Goal: Task Accomplishment & Management: Use online tool/utility

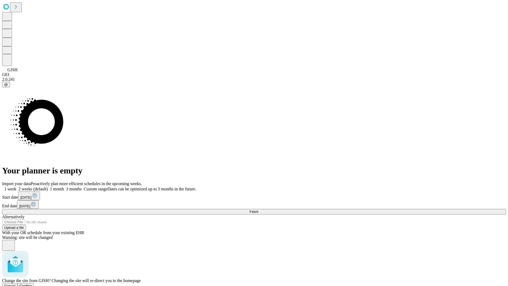
click at [32, 284] on span "Confirm" at bounding box center [26, 286] width 12 height 4
click at [16, 187] on label "1 week" at bounding box center [9, 189] width 14 height 4
click at [258, 210] on span "Fetch" at bounding box center [254, 212] width 9 height 4
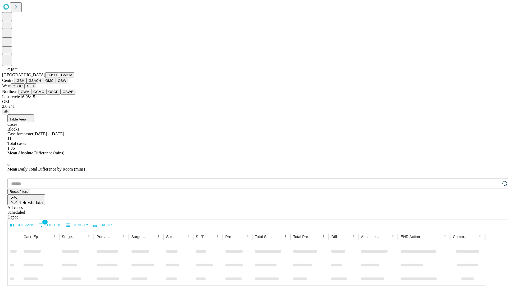
click at [59, 78] on button "GMCM" at bounding box center [66, 75] width 15 height 6
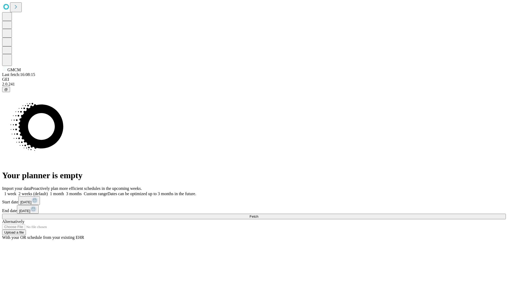
click at [16, 191] on label "1 week" at bounding box center [9, 193] width 14 height 4
click at [258, 214] on span "Fetch" at bounding box center [254, 216] width 9 height 4
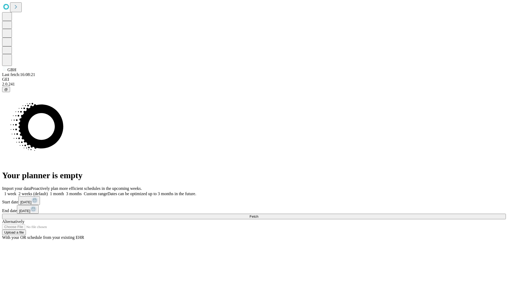
click at [16, 191] on label "1 week" at bounding box center [9, 193] width 14 height 4
click at [258, 214] on span "Fetch" at bounding box center [254, 216] width 9 height 4
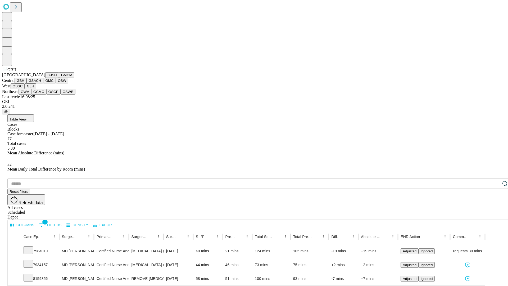
click at [41, 83] on button "GSACH" at bounding box center [34, 81] width 17 height 6
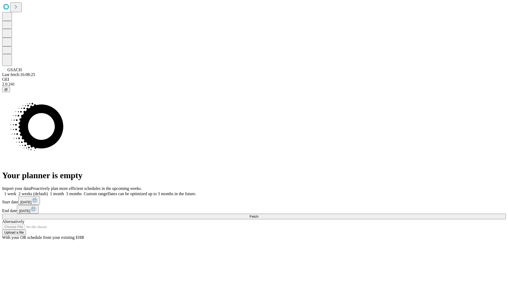
click at [16, 191] on label "1 week" at bounding box center [9, 193] width 14 height 4
click at [258, 214] on span "Fetch" at bounding box center [254, 216] width 9 height 4
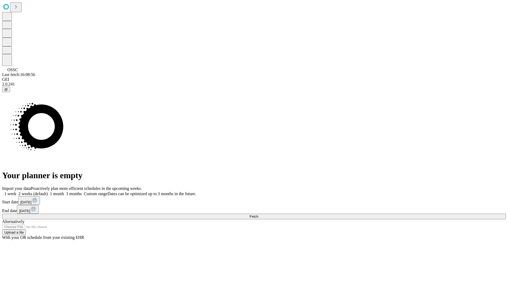
click at [16, 191] on label "1 week" at bounding box center [9, 193] width 14 height 4
click at [258, 214] on span "Fetch" at bounding box center [254, 216] width 9 height 4
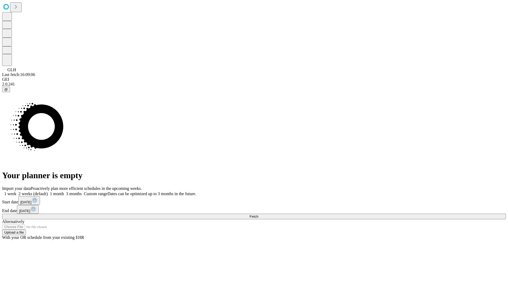
click at [16, 191] on label "1 week" at bounding box center [9, 193] width 14 height 4
click at [258, 214] on span "Fetch" at bounding box center [254, 216] width 9 height 4
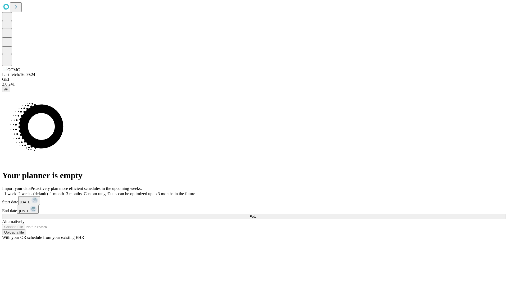
click at [16, 191] on label "1 week" at bounding box center [9, 193] width 14 height 4
click at [258, 214] on span "Fetch" at bounding box center [254, 216] width 9 height 4
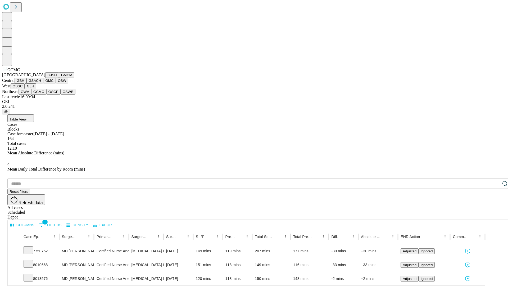
click at [46, 94] on button "OSCP" at bounding box center [53, 92] width 14 height 6
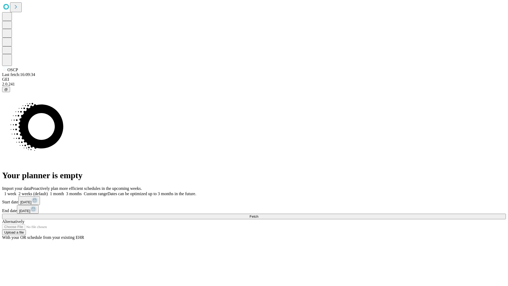
click at [16, 191] on label "1 week" at bounding box center [9, 193] width 14 height 4
click at [258, 214] on span "Fetch" at bounding box center [254, 216] width 9 height 4
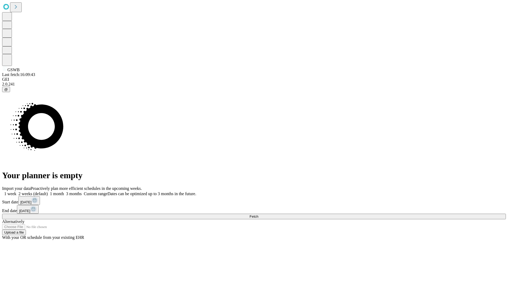
click at [258, 214] on span "Fetch" at bounding box center [254, 216] width 9 height 4
